Goal: Find specific page/section: Find specific page/section

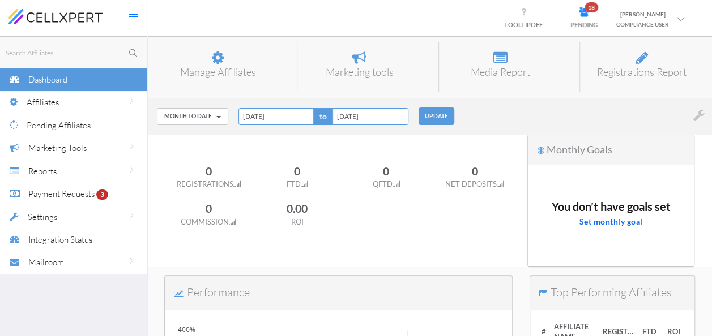
click at [41, 106] on span "Affiliates" at bounding box center [43, 102] width 32 height 11
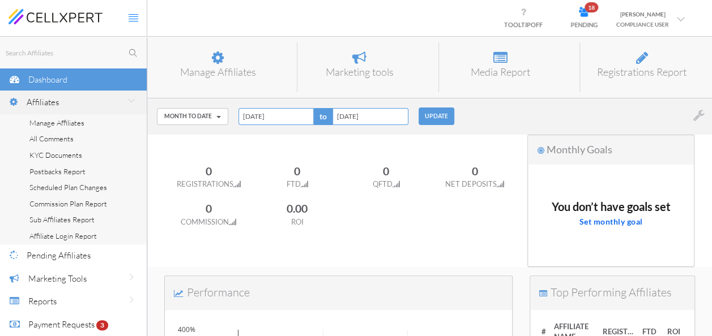
click at [41, 106] on span "Affiliates" at bounding box center [43, 102] width 32 height 11
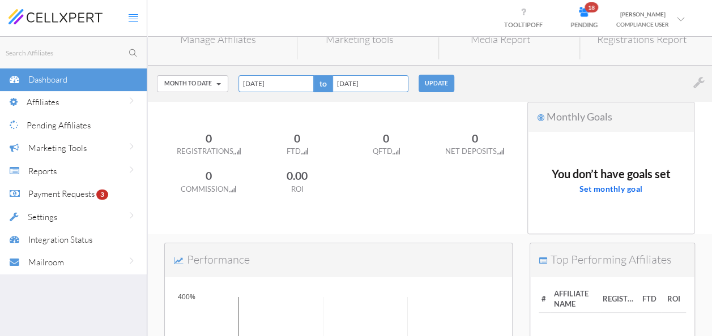
scroll to position [57, 0]
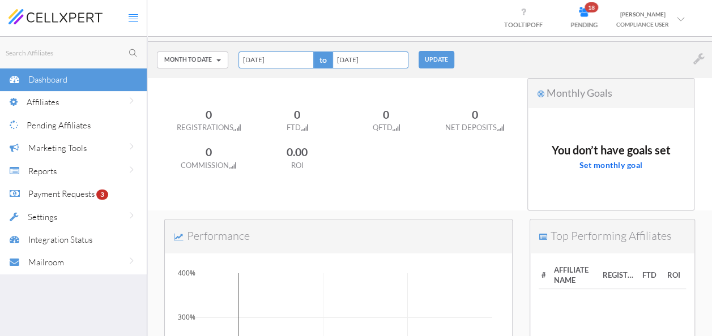
click at [35, 86] on div "Dashboard" at bounding box center [87, 79] width 118 height 23
click at [48, 104] on span "Affiliates" at bounding box center [43, 102] width 32 height 11
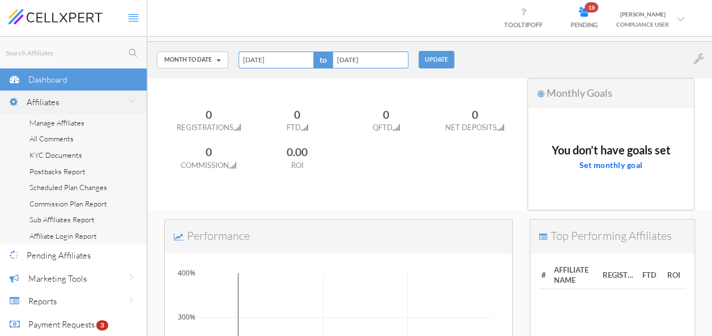
click at [58, 206] on span "Commission Plan Report" at bounding box center [68, 203] width 78 height 9
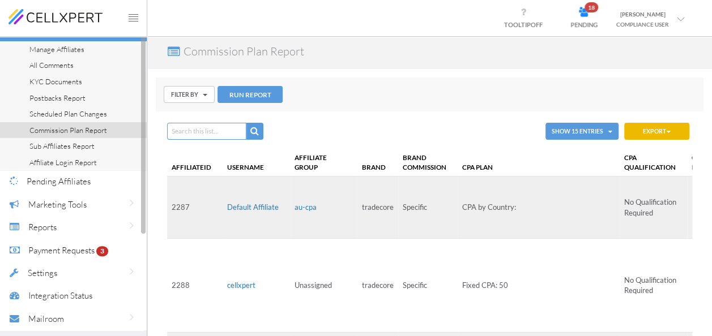
scroll to position [16, 0]
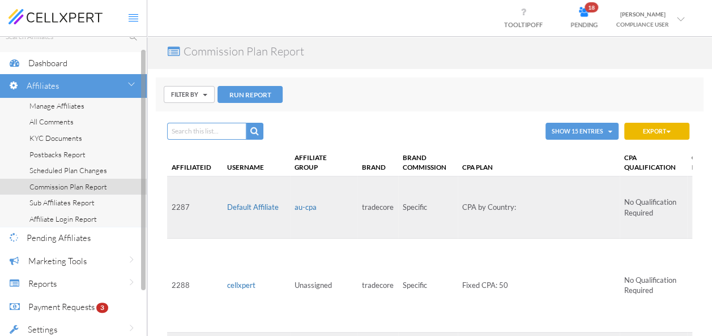
click at [58, 60] on span "Dashboard" at bounding box center [47, 63] width 39 height 11
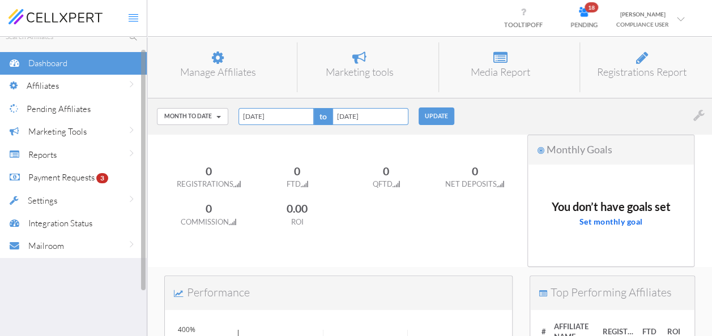
click at [58, 60] on span "Dashboard" at bounding box center [47, 63] width 39 height 11
click at [71, 68] on div "Dashboard" at bounding box center [87, 63] width 118 height 23
